Goal: Find specific page/section: Find specific page/section

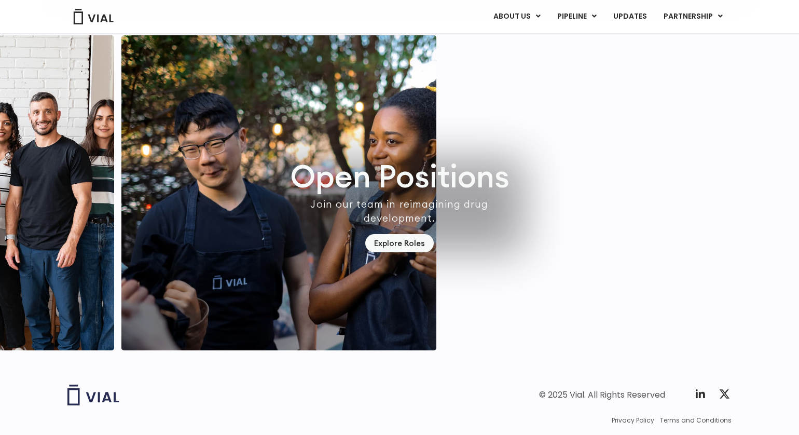
scroll to position [2974, 0]
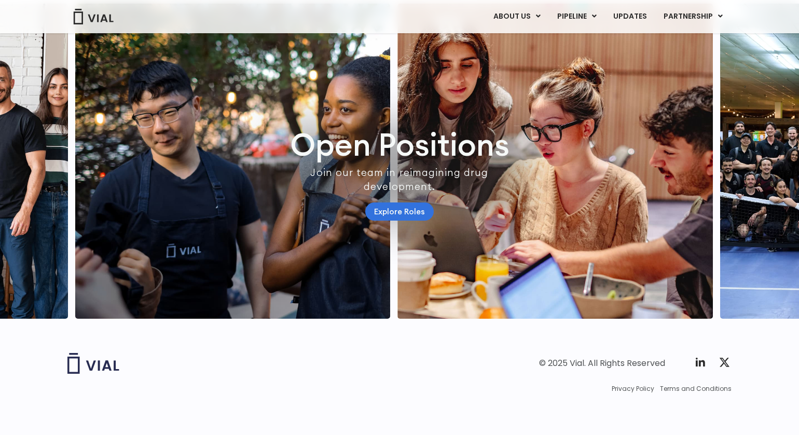
click at [375, 203] on link "Explore Roles" at bounding box center [399, 211] width 68 height 18
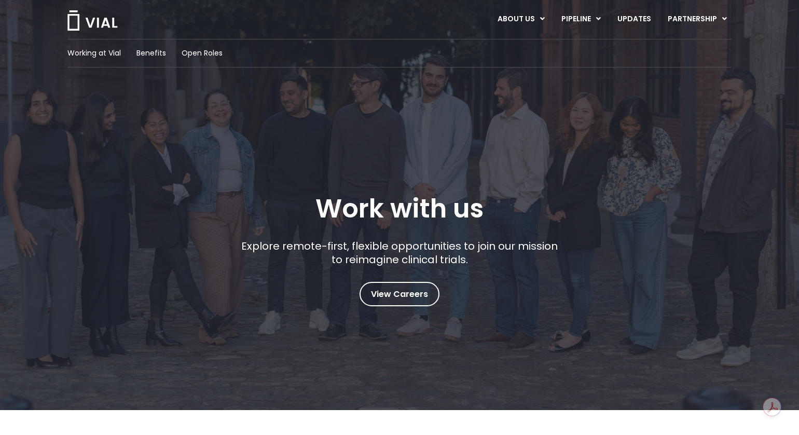
scroll to position [18, 0]
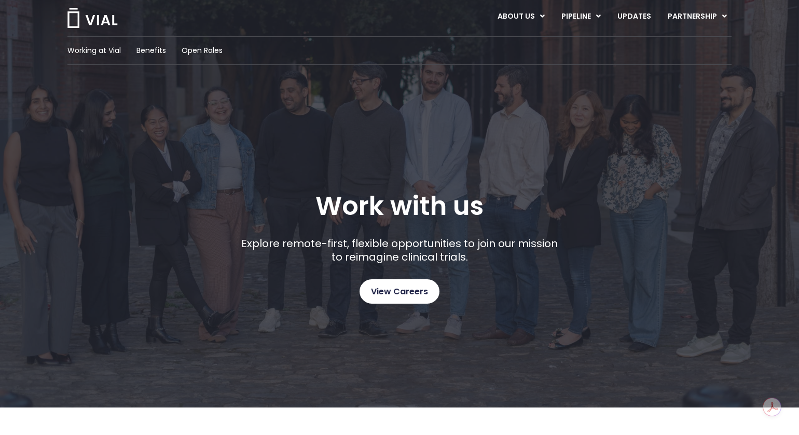
click at [407, 302] on link "View Careers" at bounding box center [399, 291] width 80 height 24
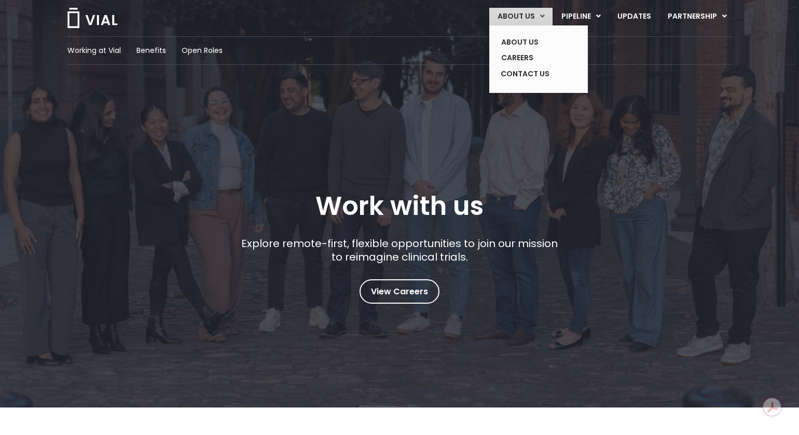
click at [522, 8] on link "ABOUT US" at bounding box center [520, 17] width 63 height 18
click at [516, 38] on link "ABOUT US" at bounding box center [531, 42] width 76 height 16
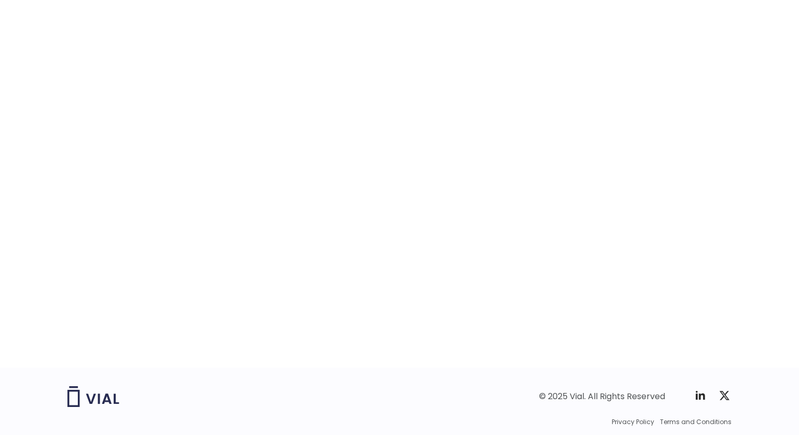
scroll to position [1571, 0]
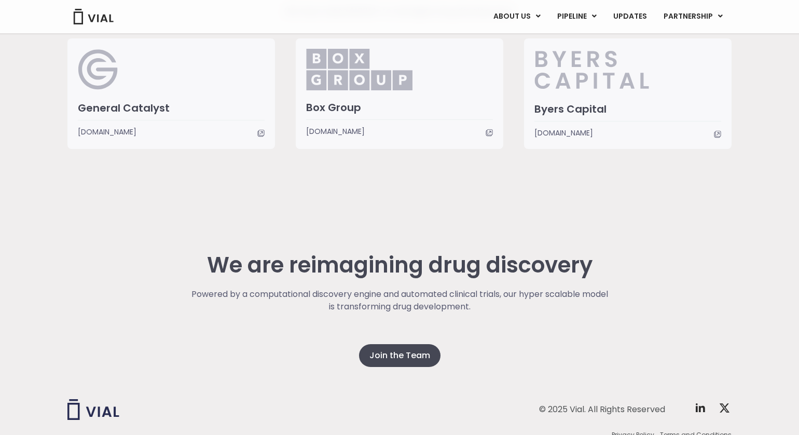
scroll to position [2694, 0]
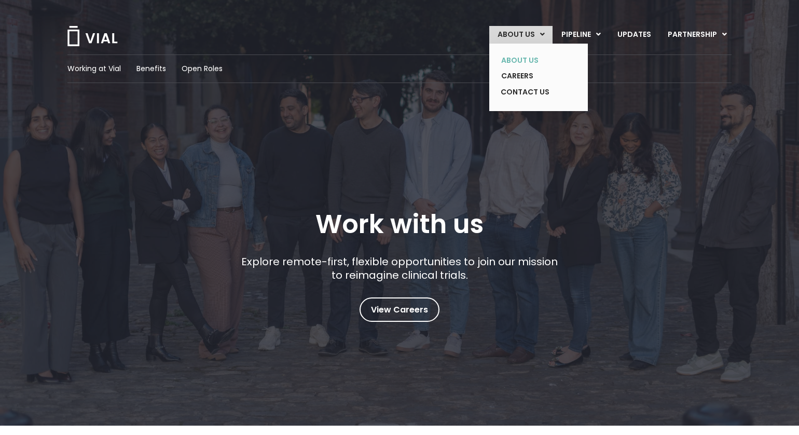
click at [524, 62] on link "ABOUT US" at bounding box center [531, 60] width 76 height 16
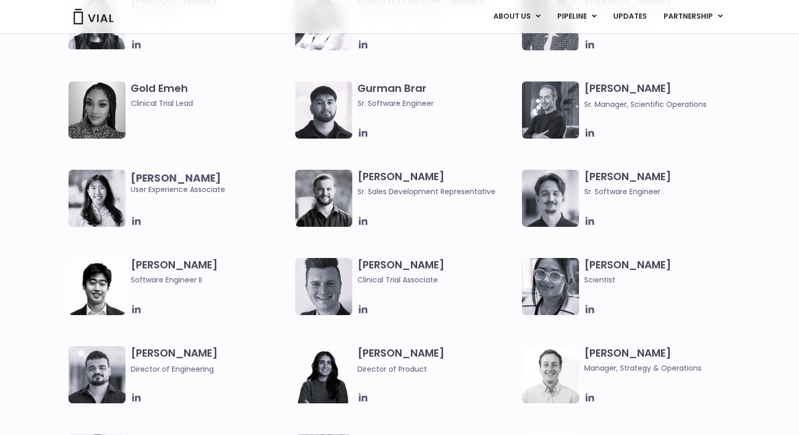
scroll to position [1044, 0]
